Goal: Task Accomplishment & Management: Manage account settings

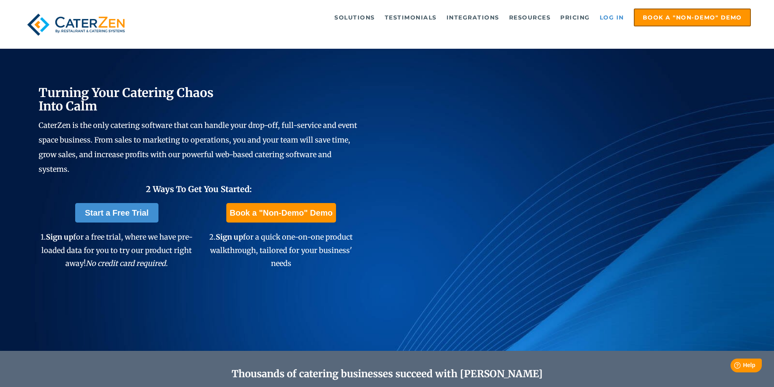
click at [610, 17] on link "Log in" at bounding box center [611, 17] width 32 height 16
click at [610, 18] on link "Log in" at bounding box center [611, 17] width 32 height 16
click at [616, 19] on link "Log in" at bounding box center [611, 17] width 32 height 16
click at [616, 18] on link "Log in" at bounding box center [611, 17] width 32 height 16
click at [608, 17] on link "Log in" at bounding box center [611, 17] width 32 height 16
